Goal: Information Seeking & Learning: Check status

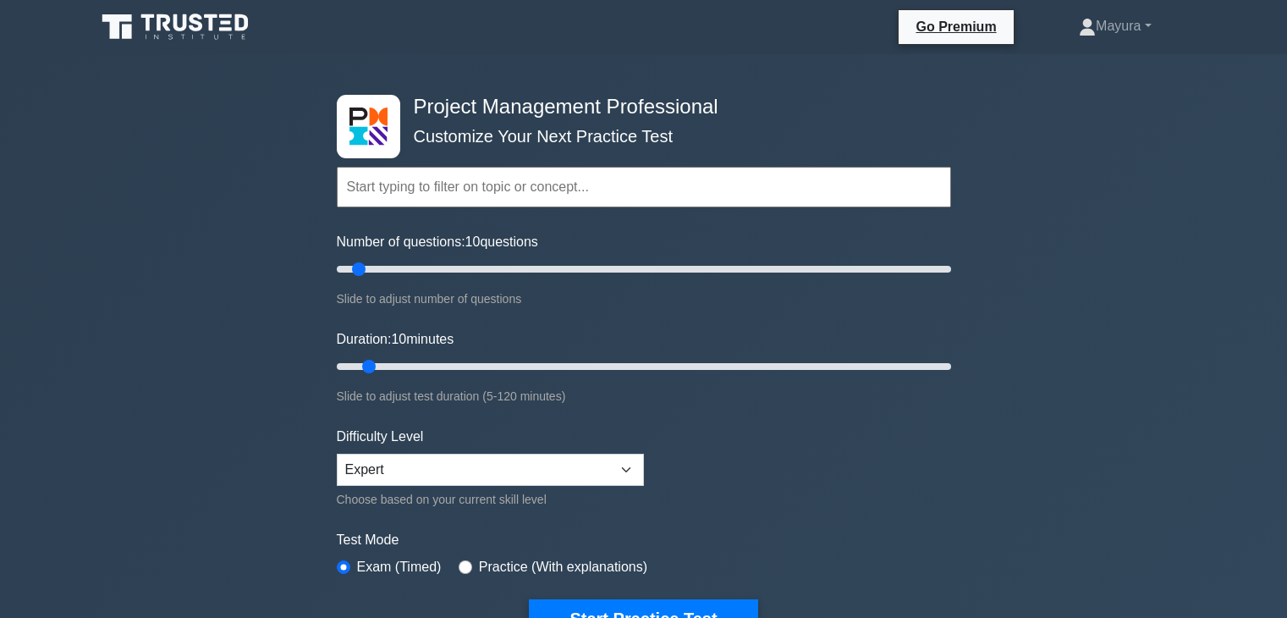
select select "expert"
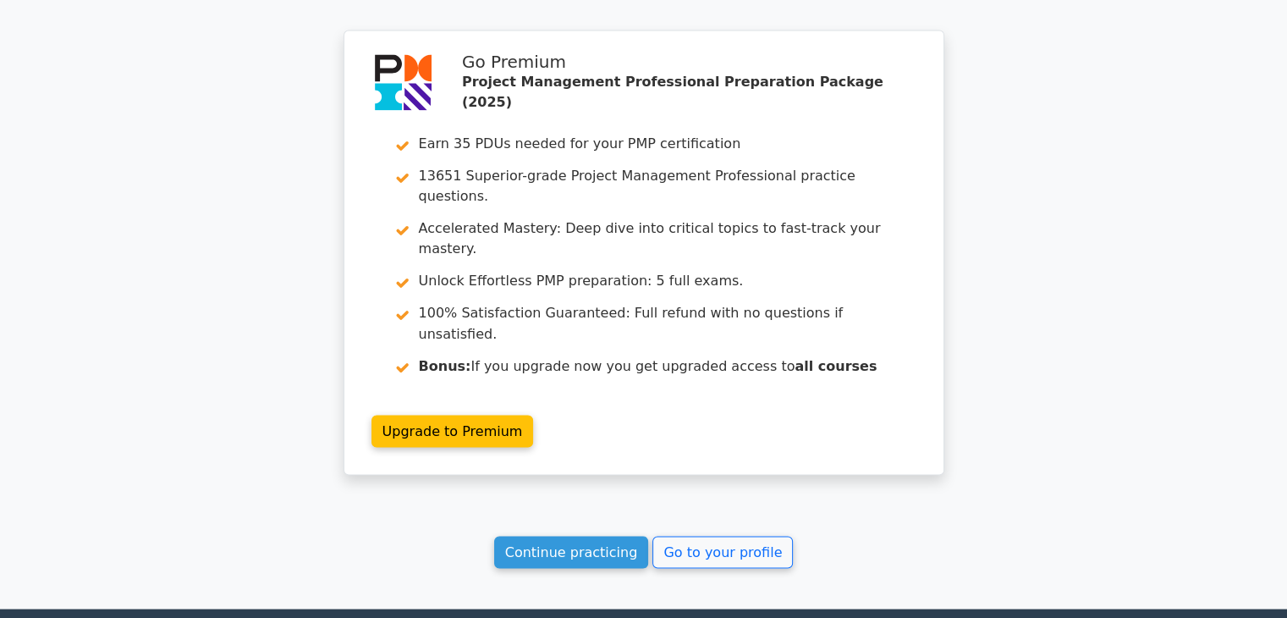
scroll to position [2902, 0]
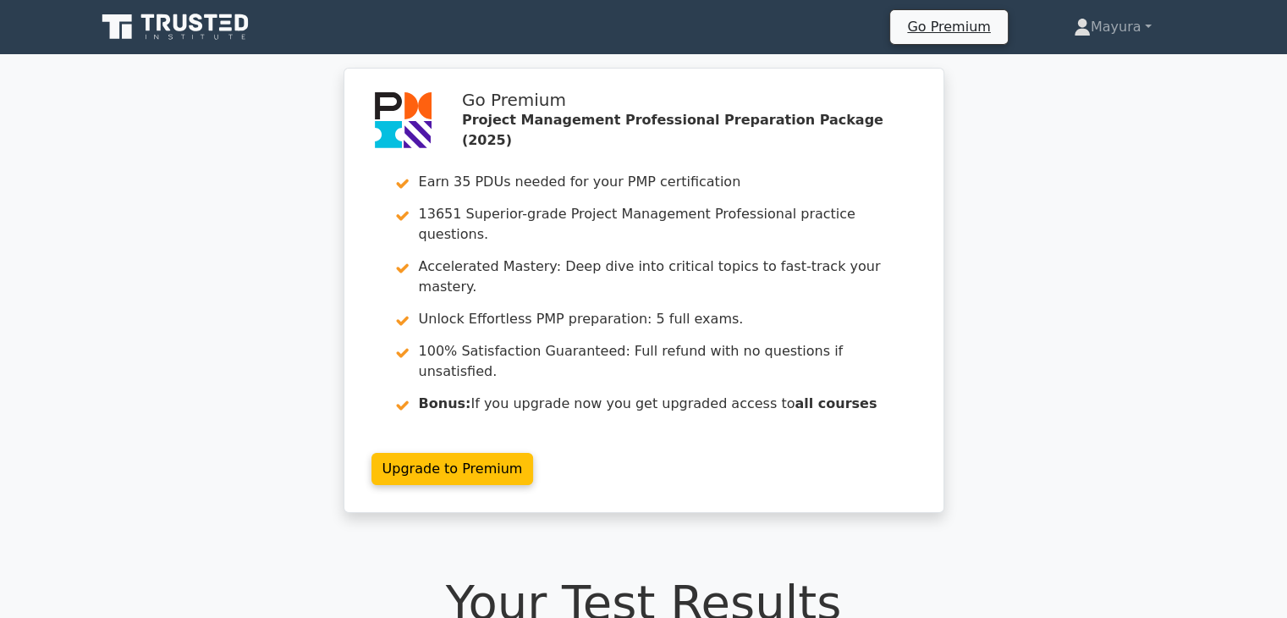
click at [1263, 119] on div "Go Premium Project Management Professional Preparation Package (2025) Earn 35 P…" at bounding box center [643, 300] width 1287 height 465
